Goal: Download file/media

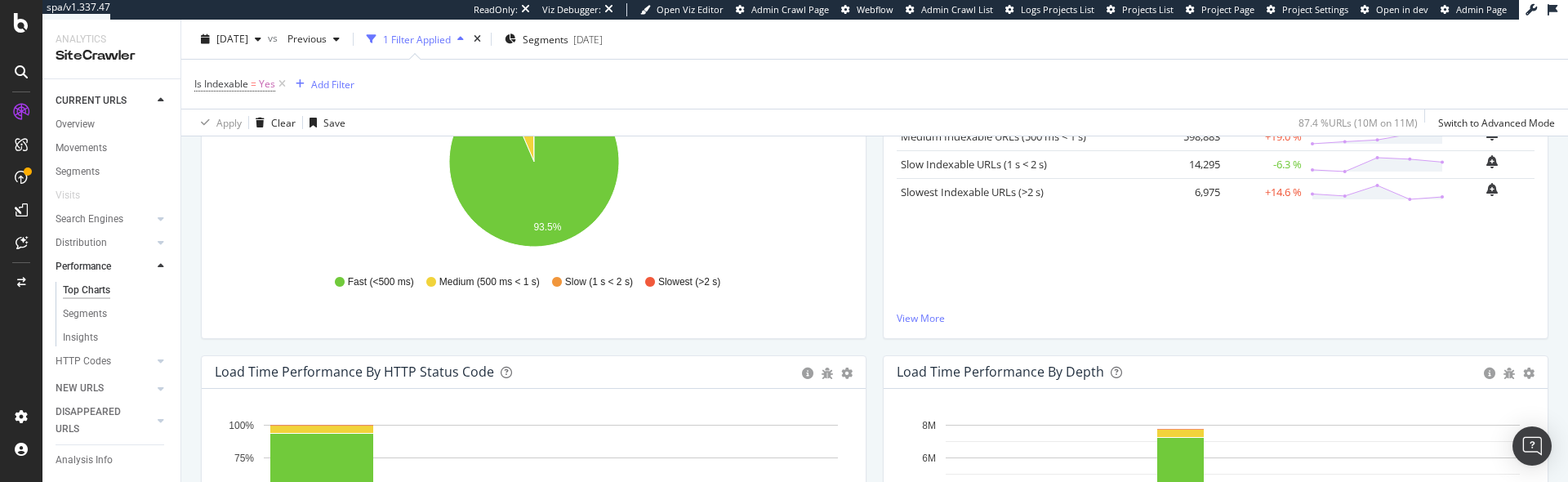
scroll to position [265, 0]
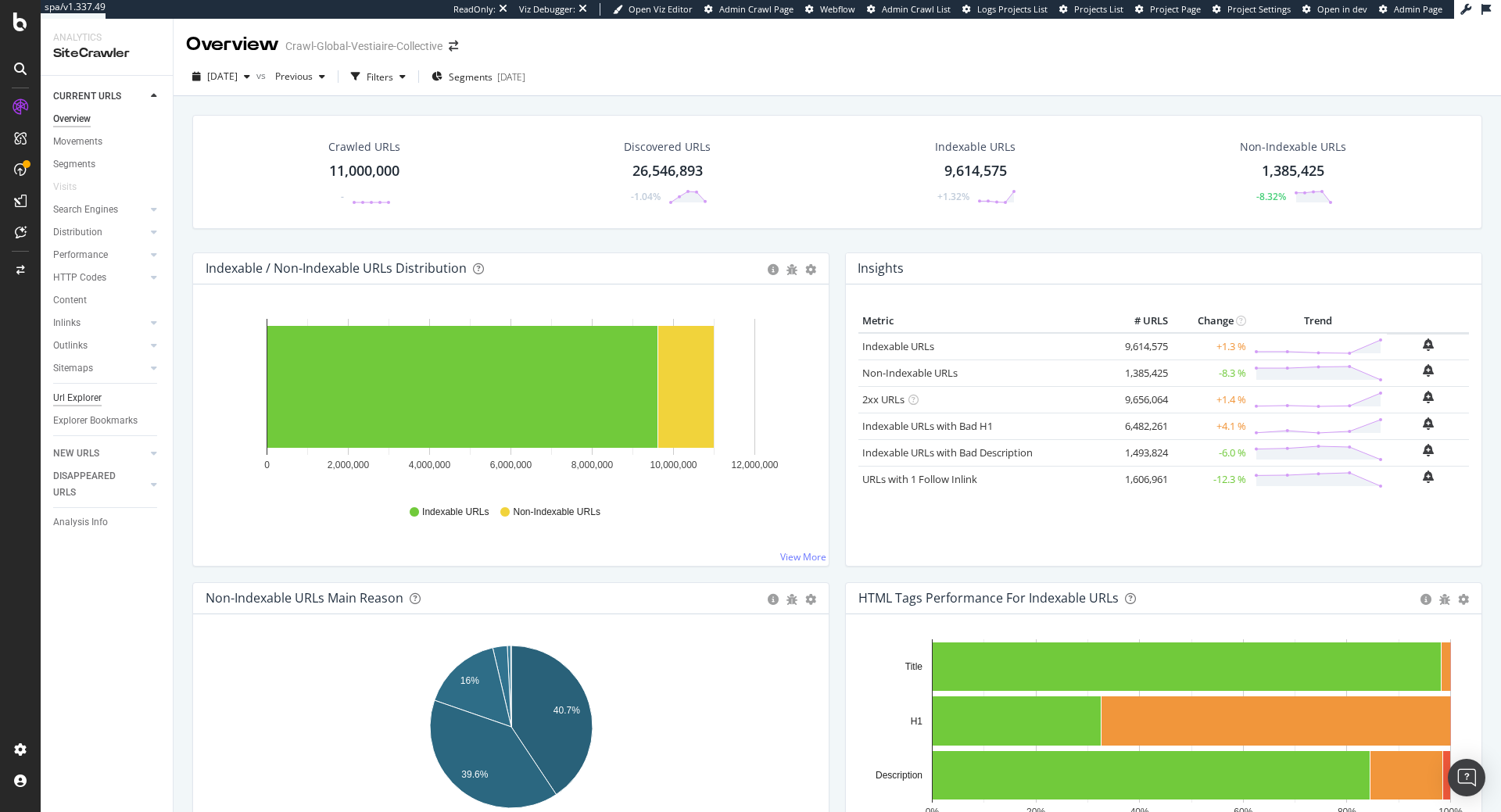
click at [95, 403] on div "Url Explorer" at bounding box center [77, 398] width 49 height 16
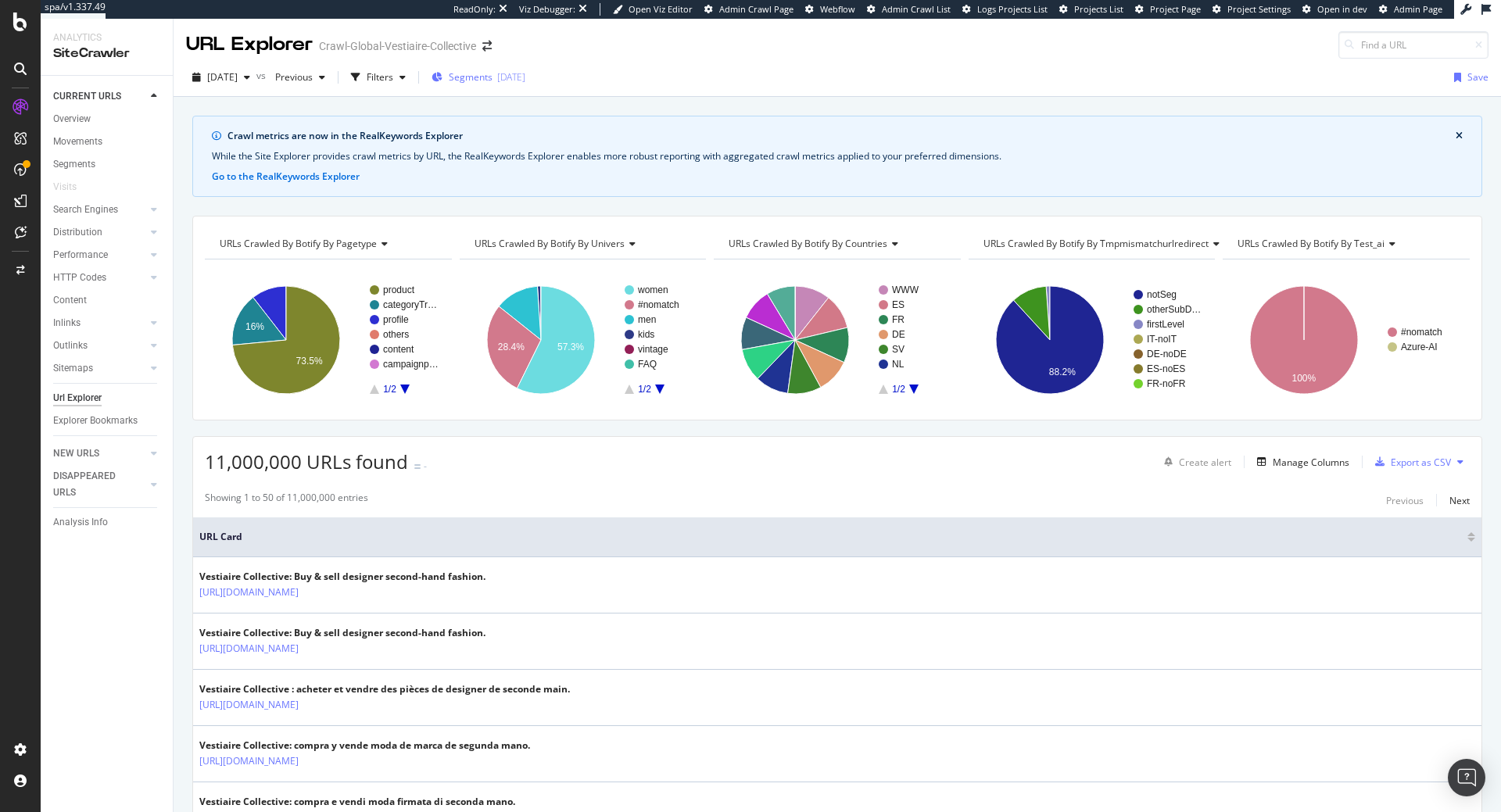
click at [481, 82] on div "Segments 2025-04-10" at bounding box center [478, 76] width 94 height 13
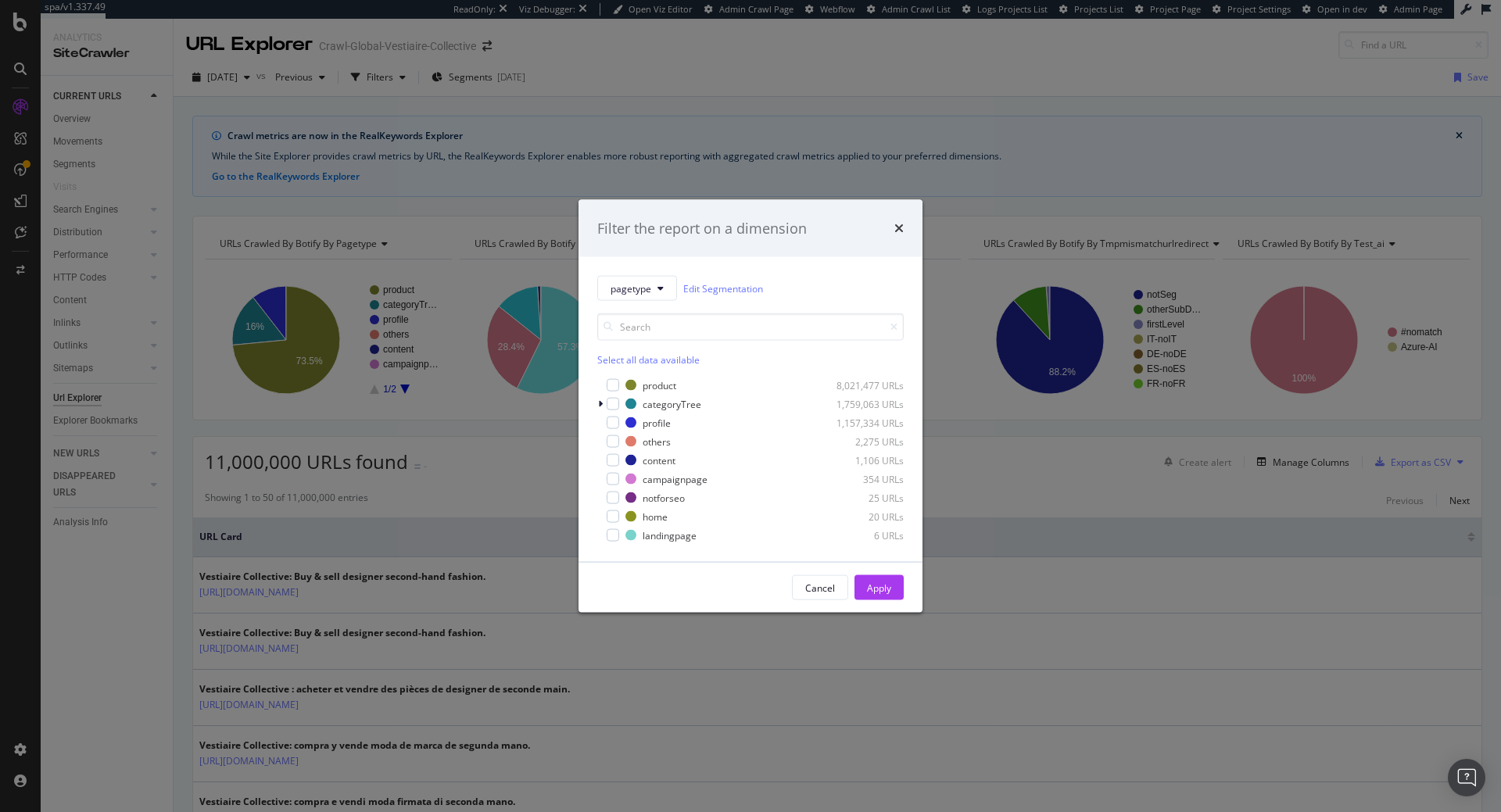
click at [422, 79] on div "Filter the report on a dimension pagetype Edit Segmentation Select all data ava…" at bounding box center [750, 406] width 1501 height 812
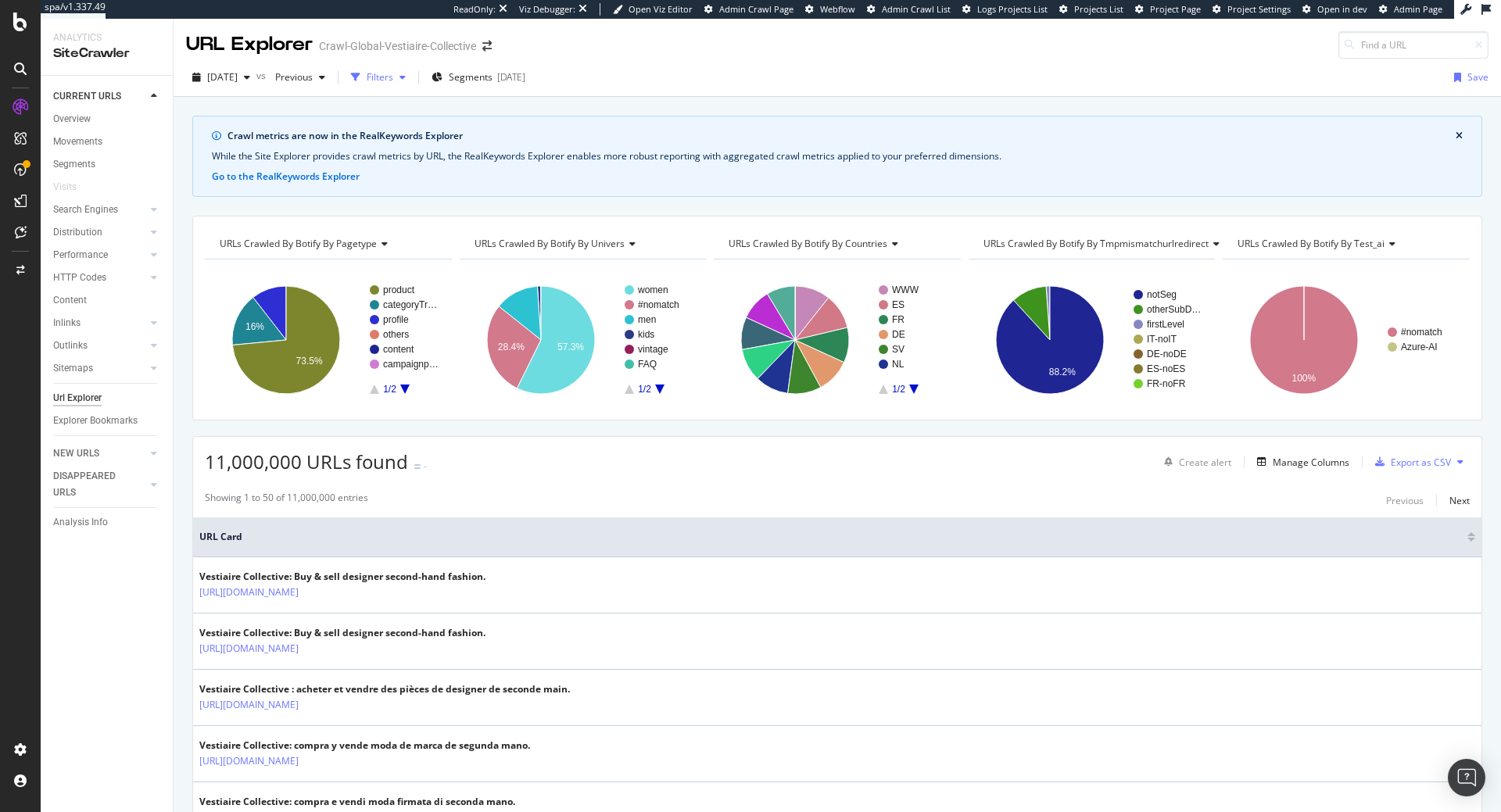
click at [406, 74] on icon "button" at bounding box center [402, 77] width 6 height 10
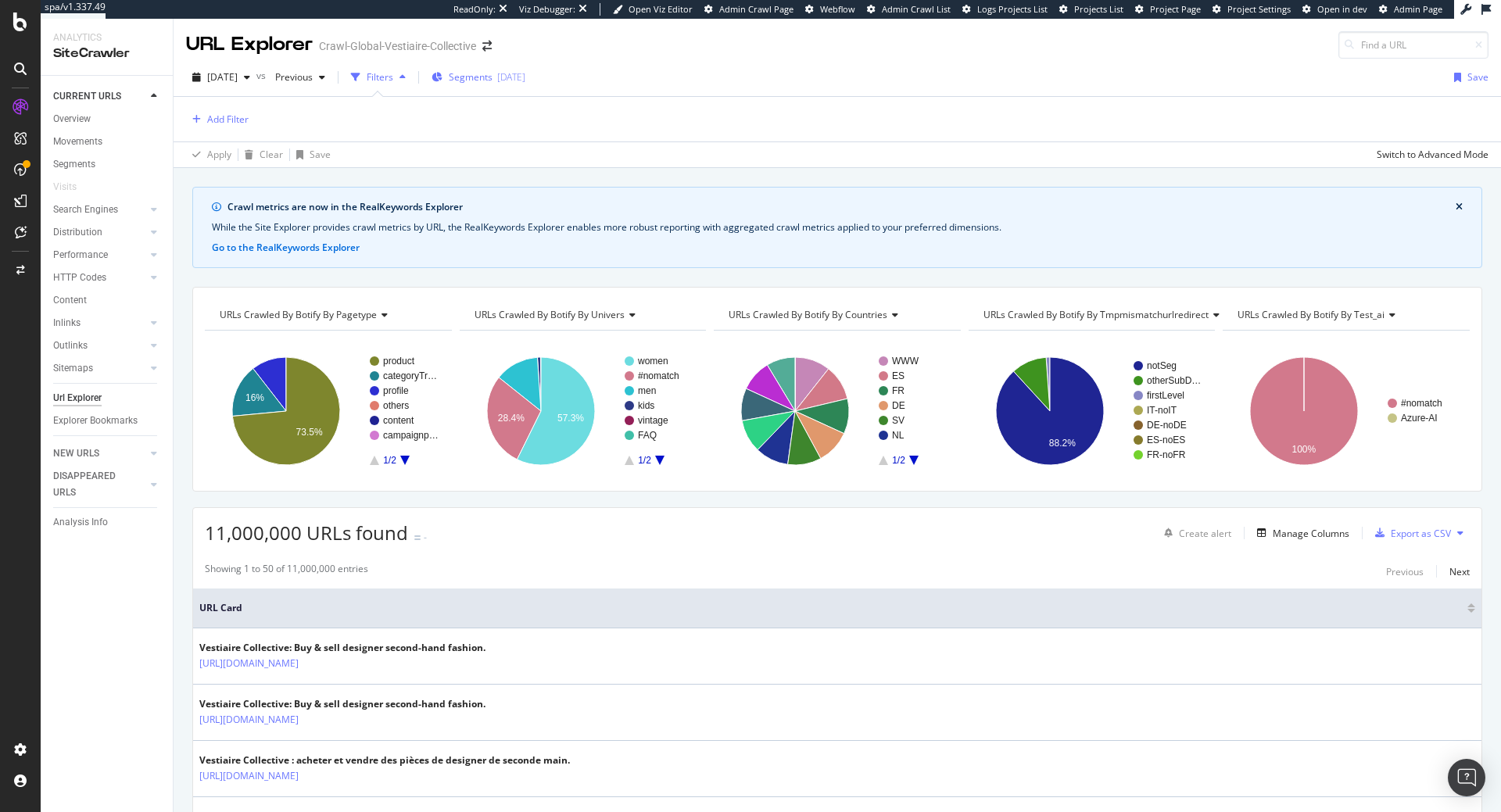
click at [486, 69] on div "Segments 2025-04-10" at bounding box center [478, 77] width 94 height 23
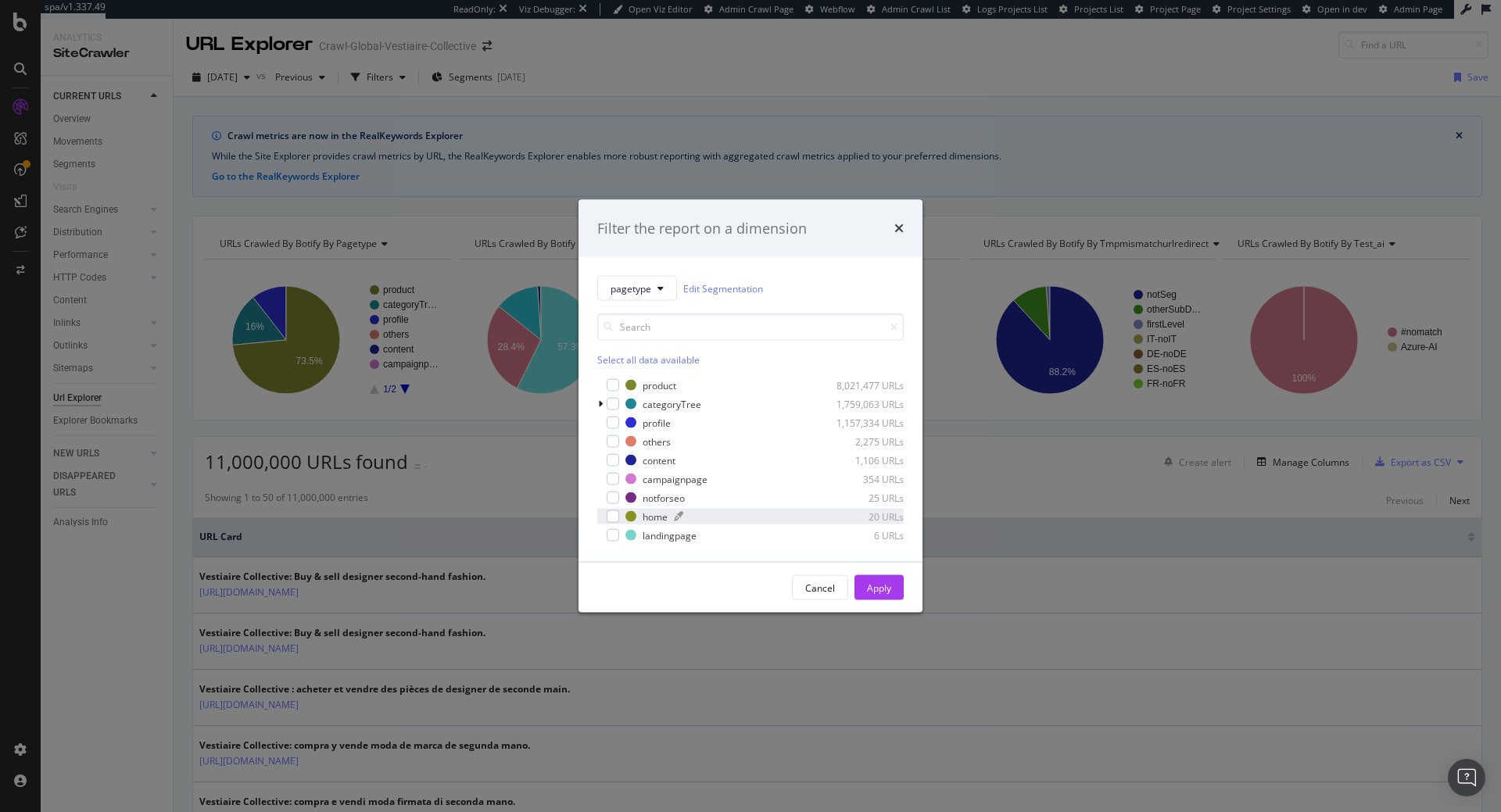
click at [630, 516] on div "modal" at bounding box center [631, 516] width 11 height 11
click at [897, 595] on button "Apply" at bounding box center [879, 587] width 49 height 25
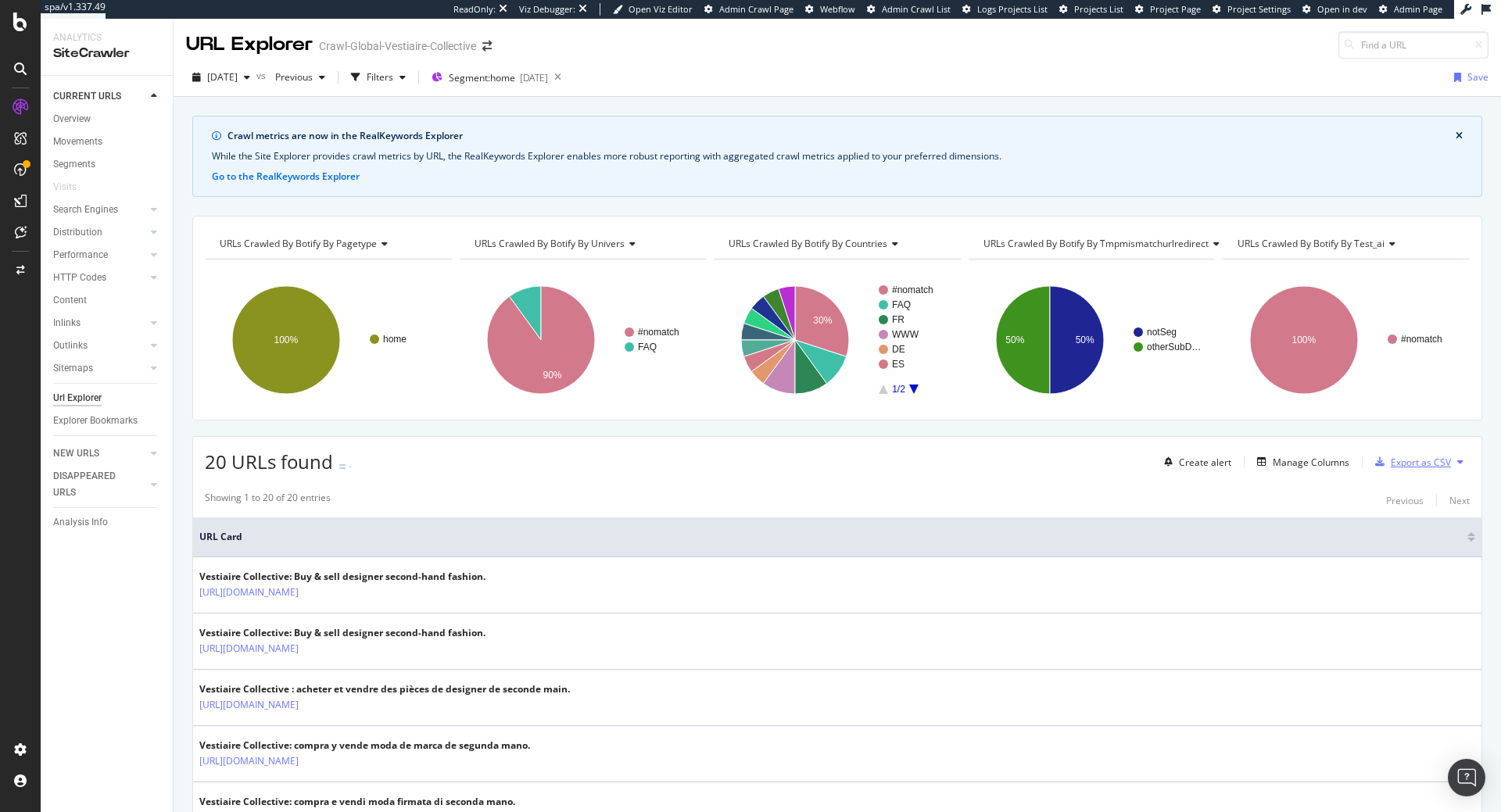
click at [1412, 472] on div "Export as CSV" at bounding box center [1410, 461] width 82 height 23
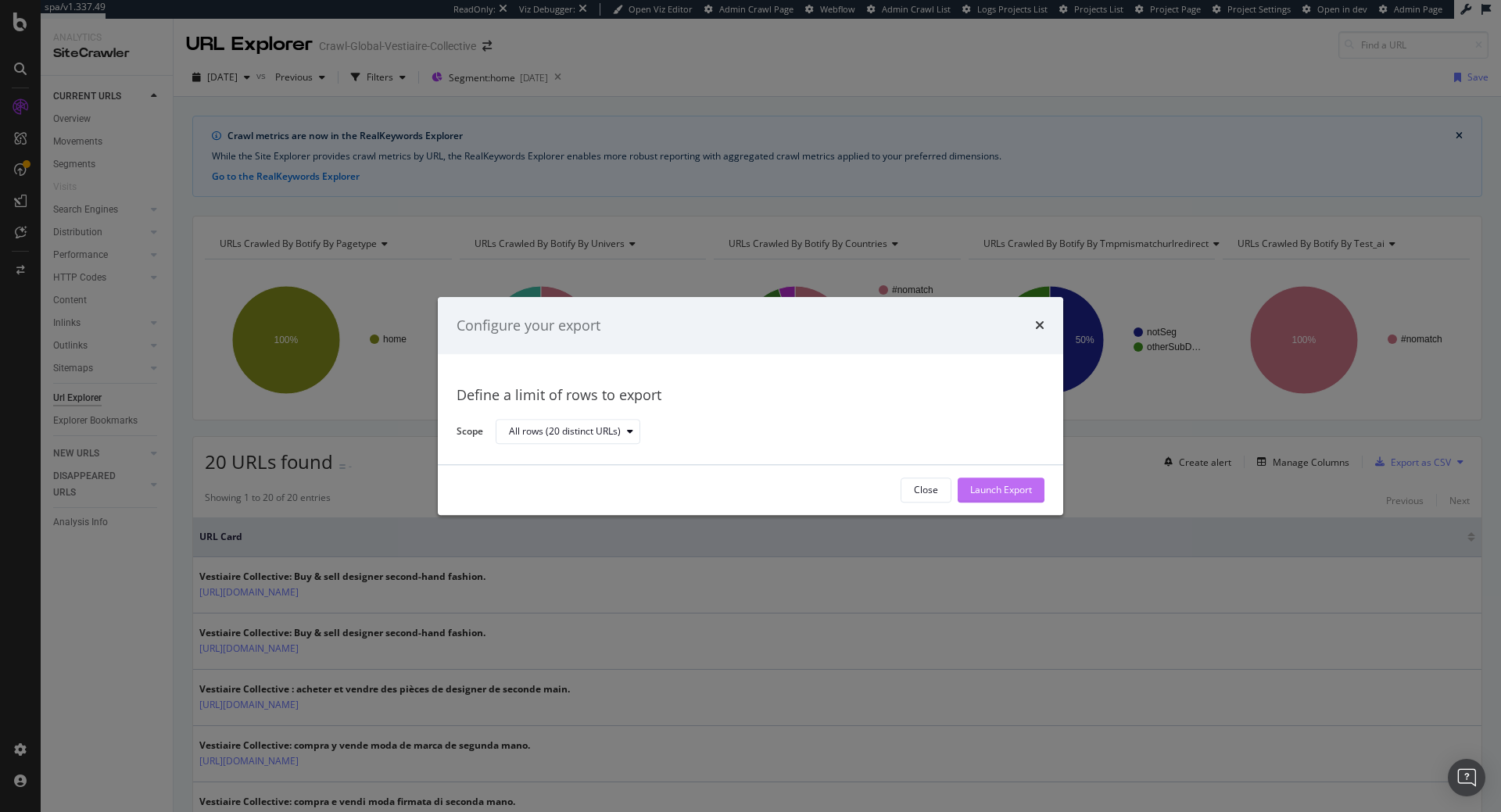
click at [1023, 491] on div "Launch Export" at bounding box center [1001, 490] width 62 height 13
